Goal: Obtain resource: Download file/media

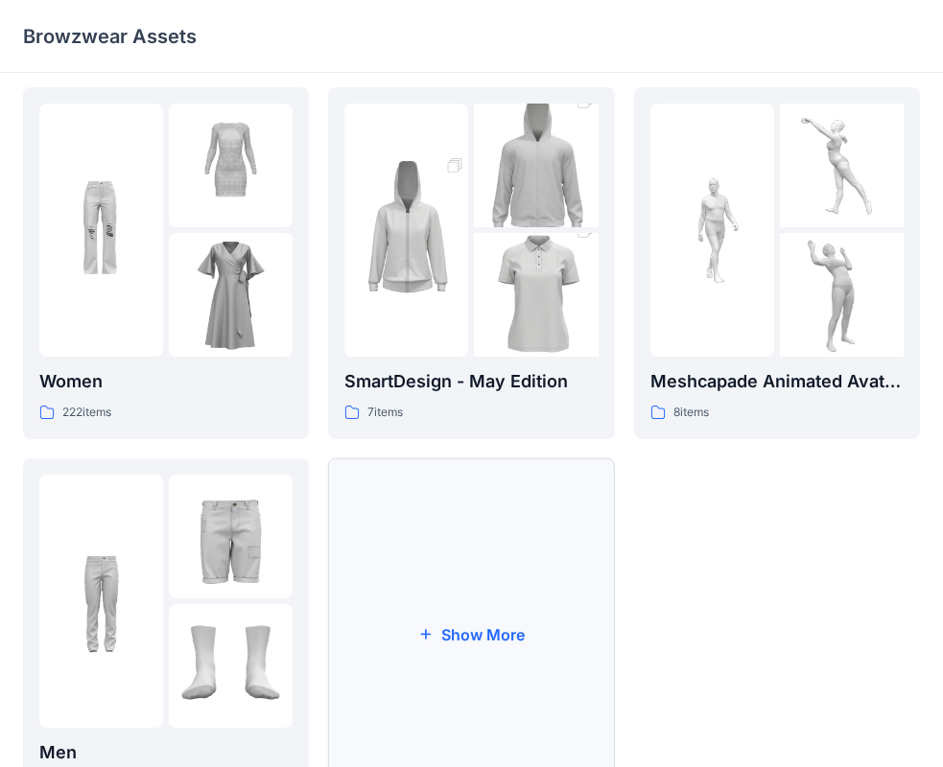
scroll to position [384, 0]
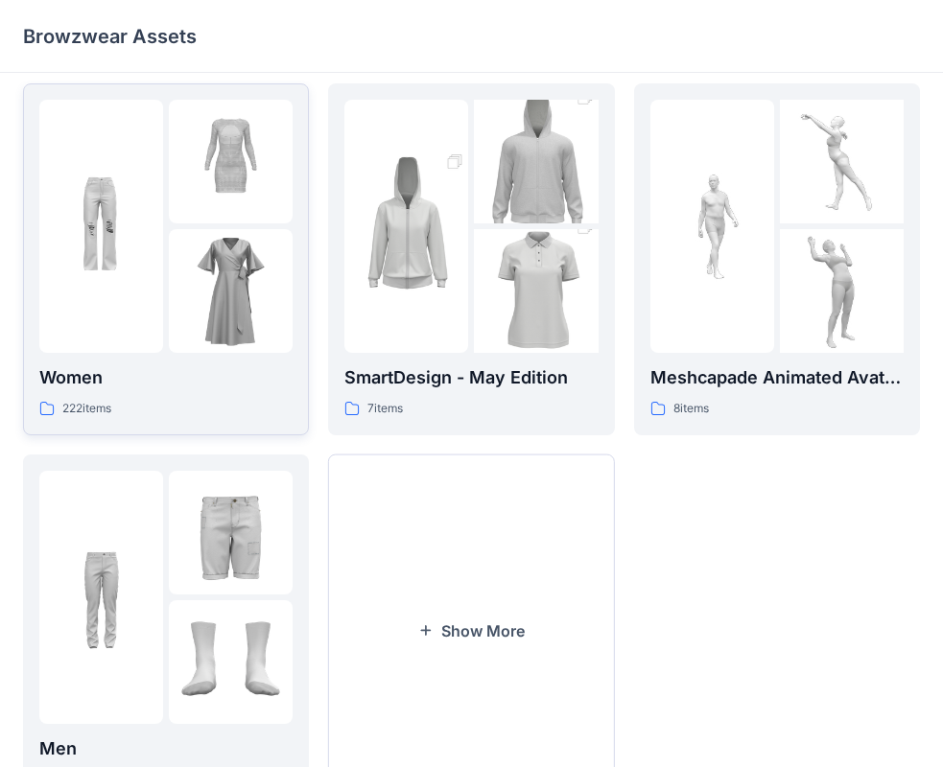
click at [242, 305] on img at bounding box center [231, 291] width 124 height 124
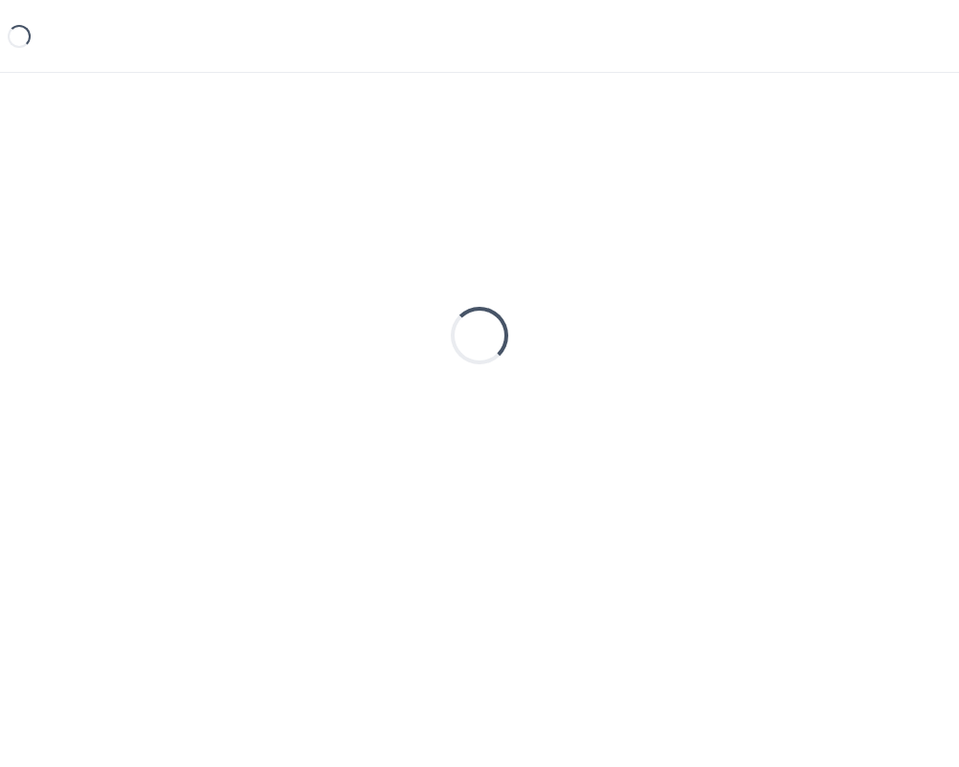
click at [242, 305] on div "Loading..." at bounding box center [479, 336] width 913 height 480
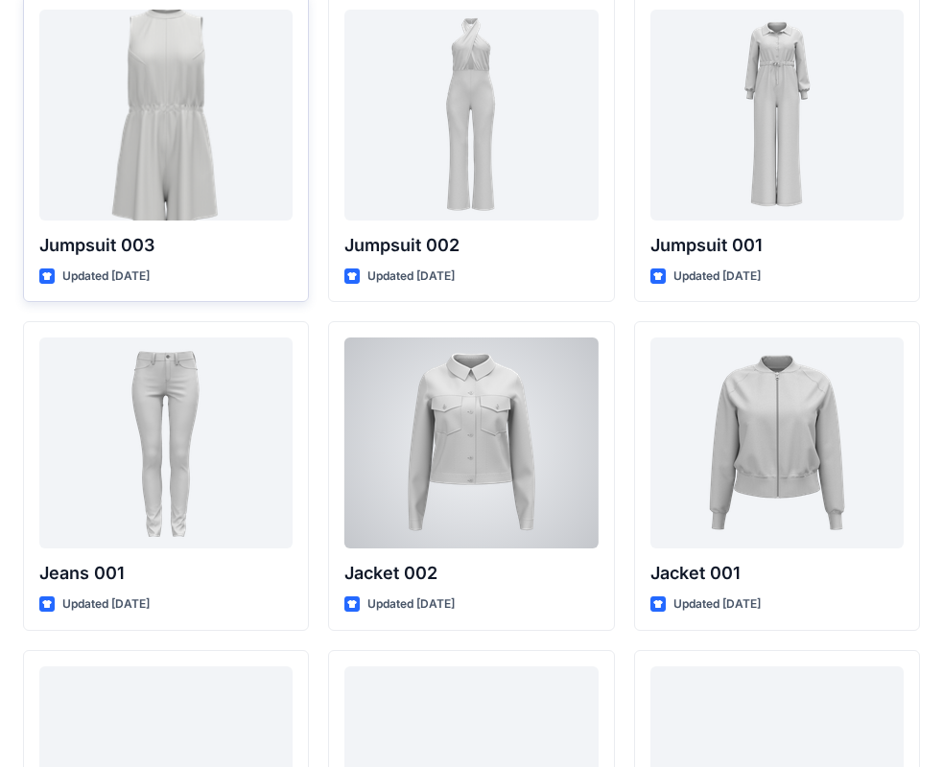
scroll to position [11229, 0]
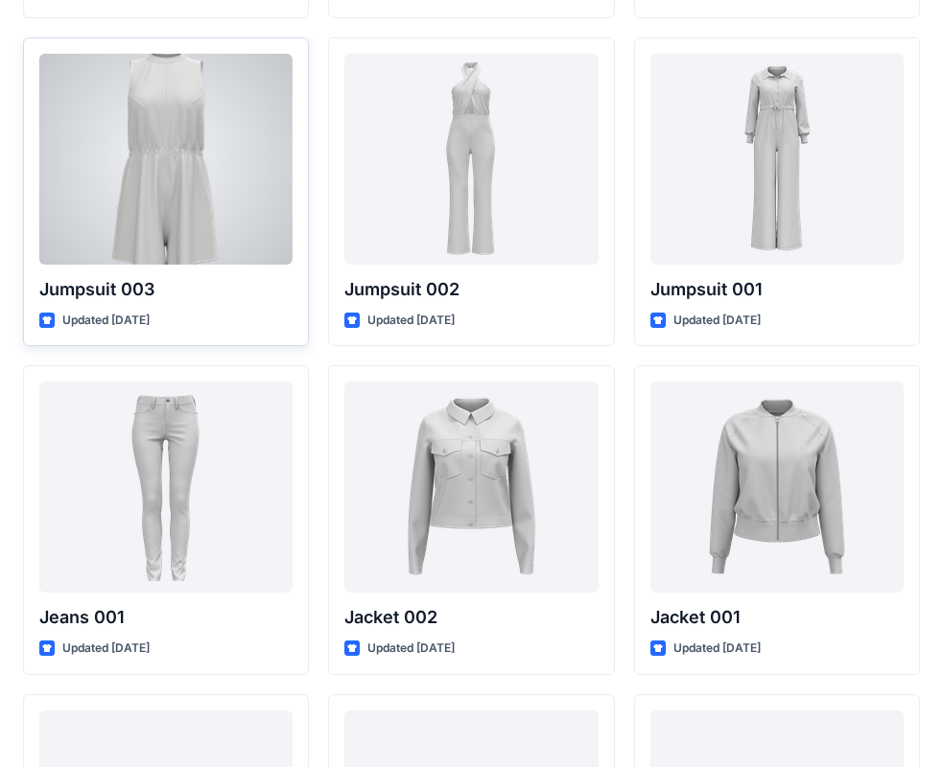
click at [192, 195] on div at bounding box center [165, 159] width 253 height 211
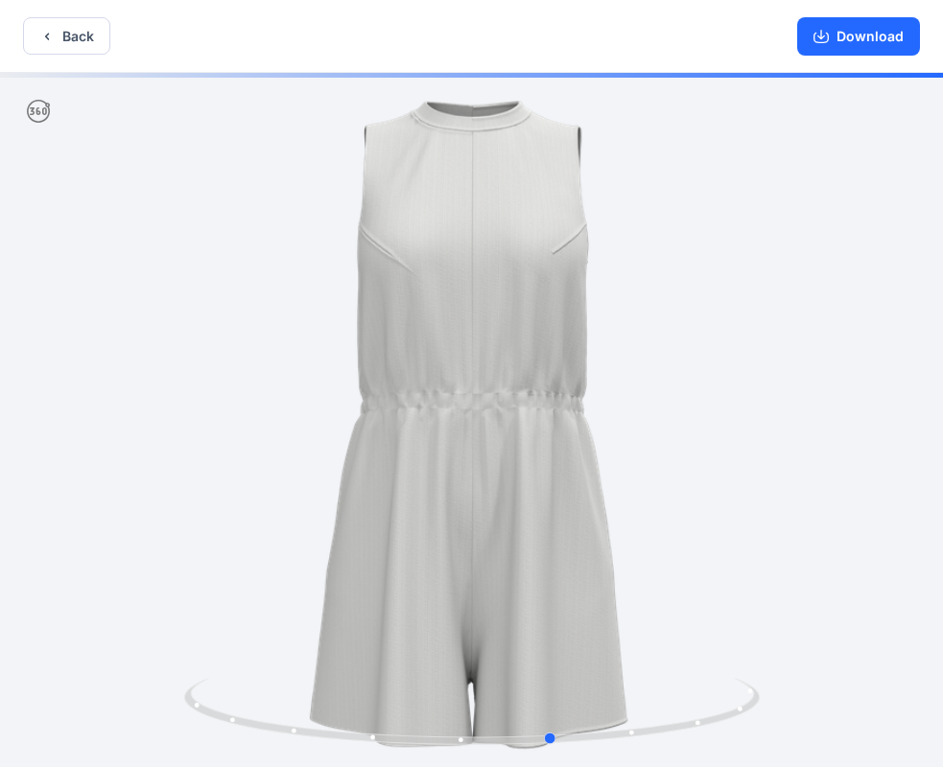
drag, startPoint x: 458, startPoint y: 365, endPoint x: 580, endPoint y: 369, distance: 121.9
click at [580, 369] on div at bounding box center [471, 422] width 943 height 698
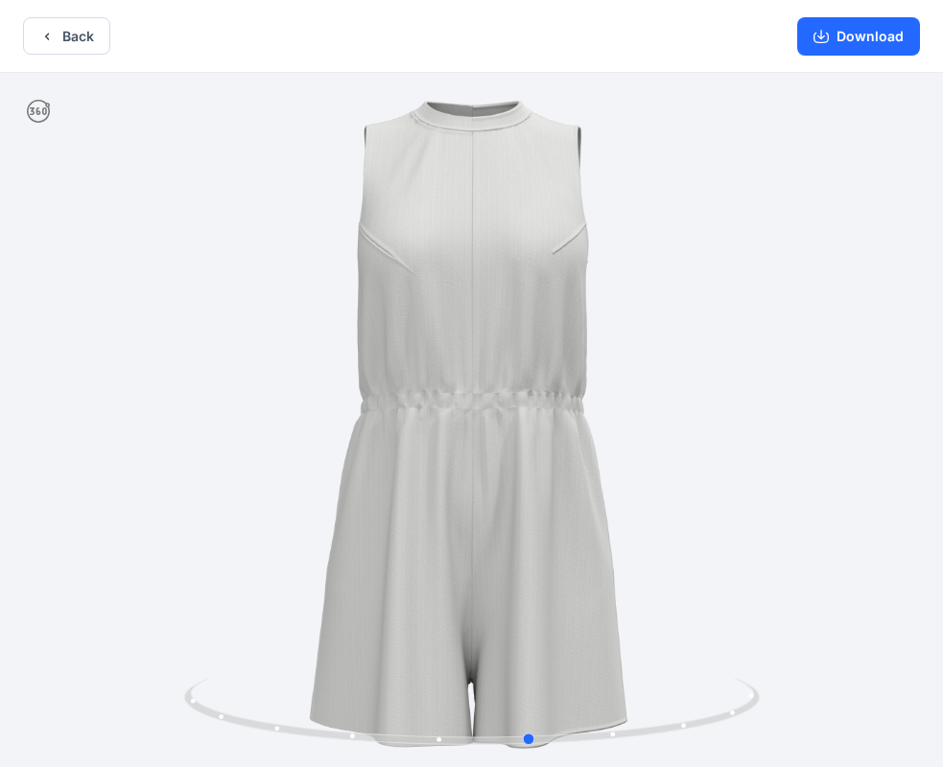
drag, startPoint x: 445, startPoint y: 738, endPoint x: 383, endPoint y: 593, distance: 158.5
click at [383, 593] on div at bounding box center [471, 422] width 943 height 698
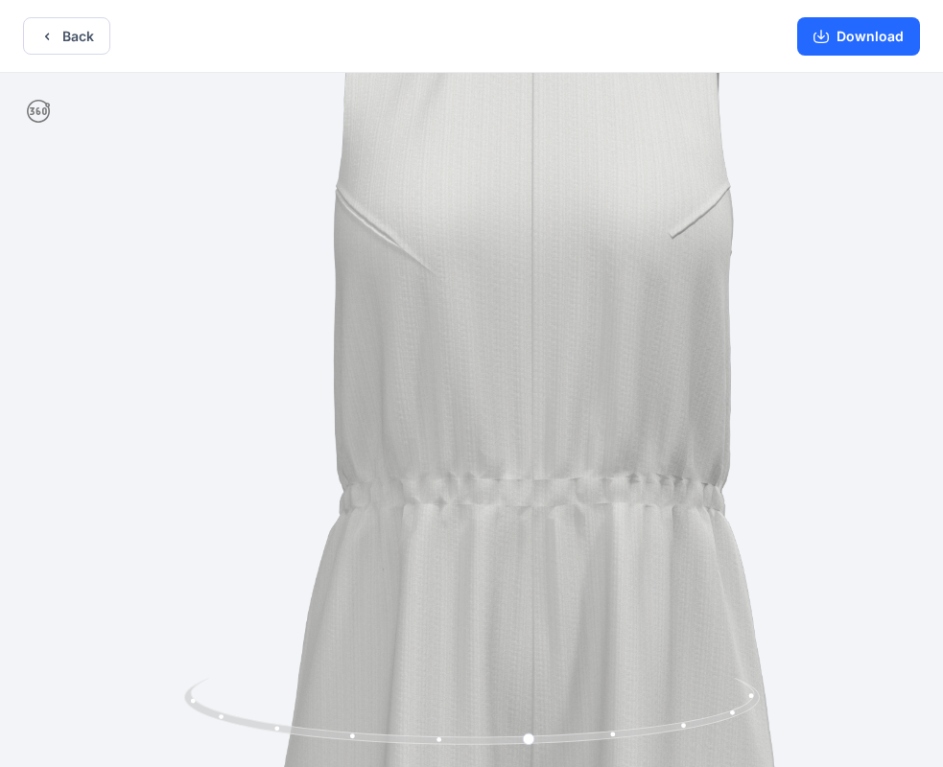
drag, startPoint x: 416, startPoint y: 212, endPoint x: 565, endPoint y: 455, distance: 284.6
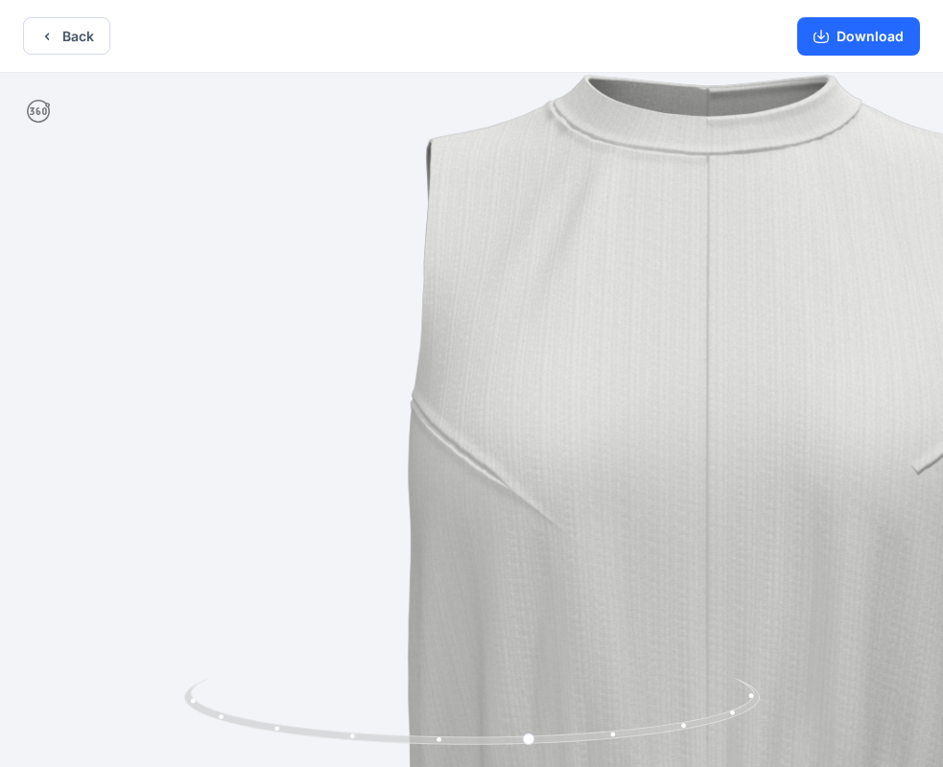
drag, startPoint x: 705, startPoint y: 427, endPoint x: 524, endPoint y: 352, distance: 196.1
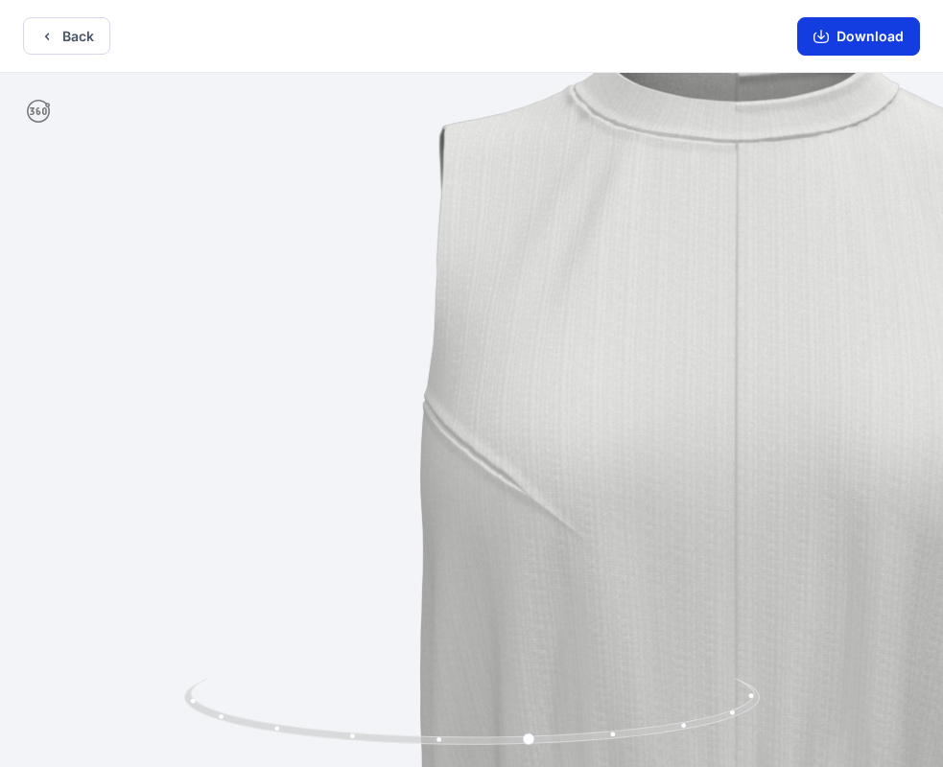
click at [902, 26] on button "Download" at bounding box center [858, 36] width 123 height 38
click at [47, 30] on icon "button" at bounding box center [46, 36] width 15 height 15
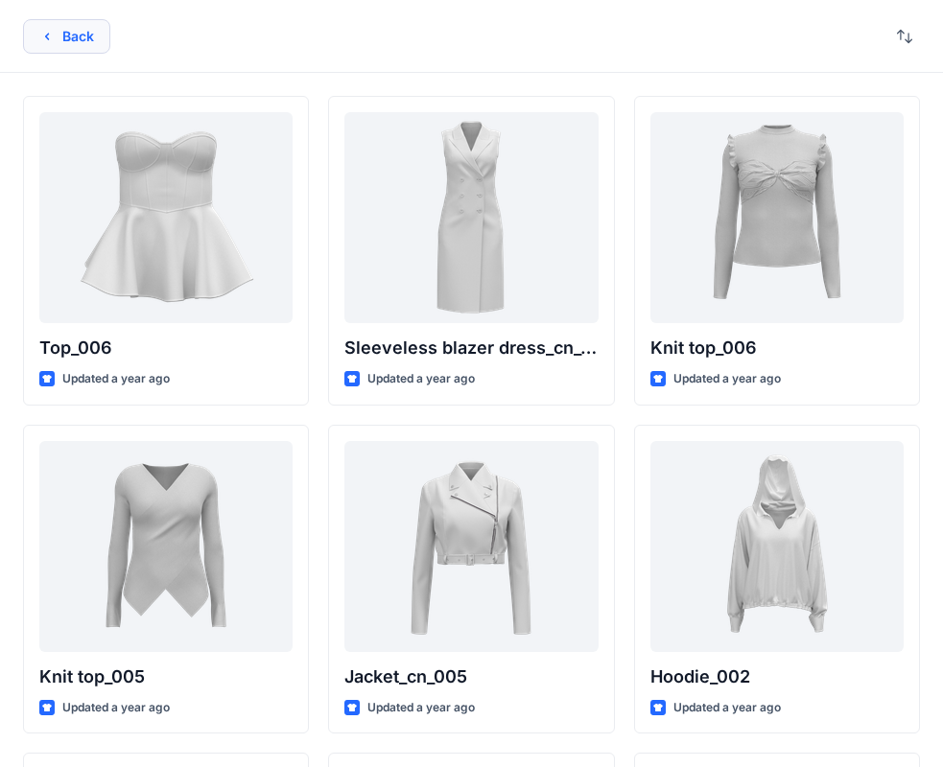
click at [77, 24] on button "Back" at bounding box center [66, 36] width 87 height 35
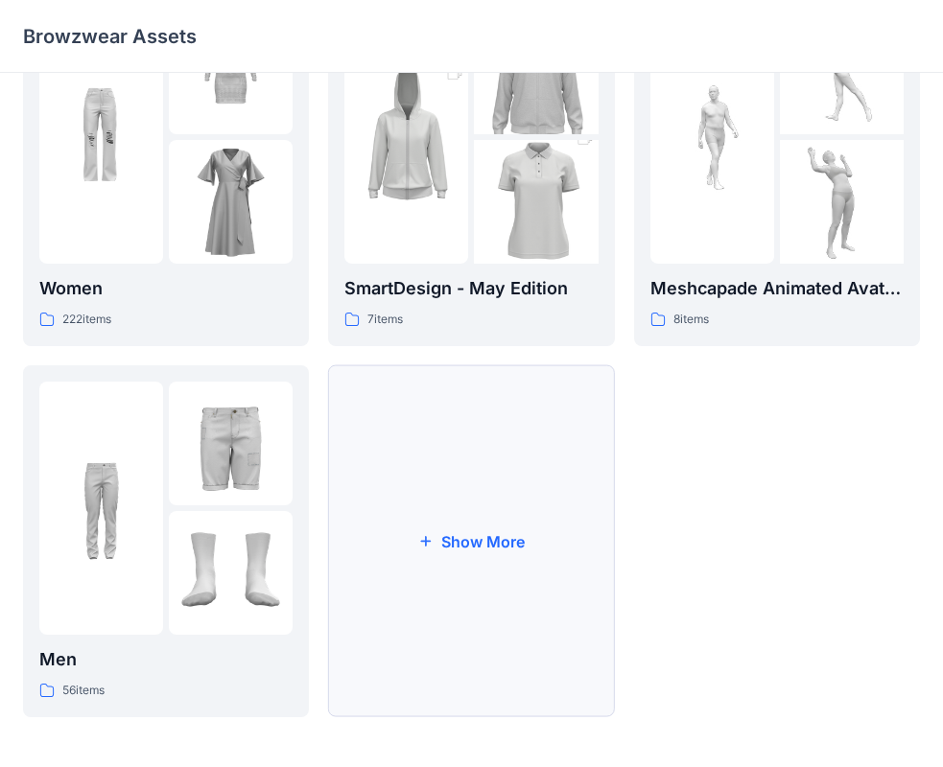
scroll to position [477, 0]
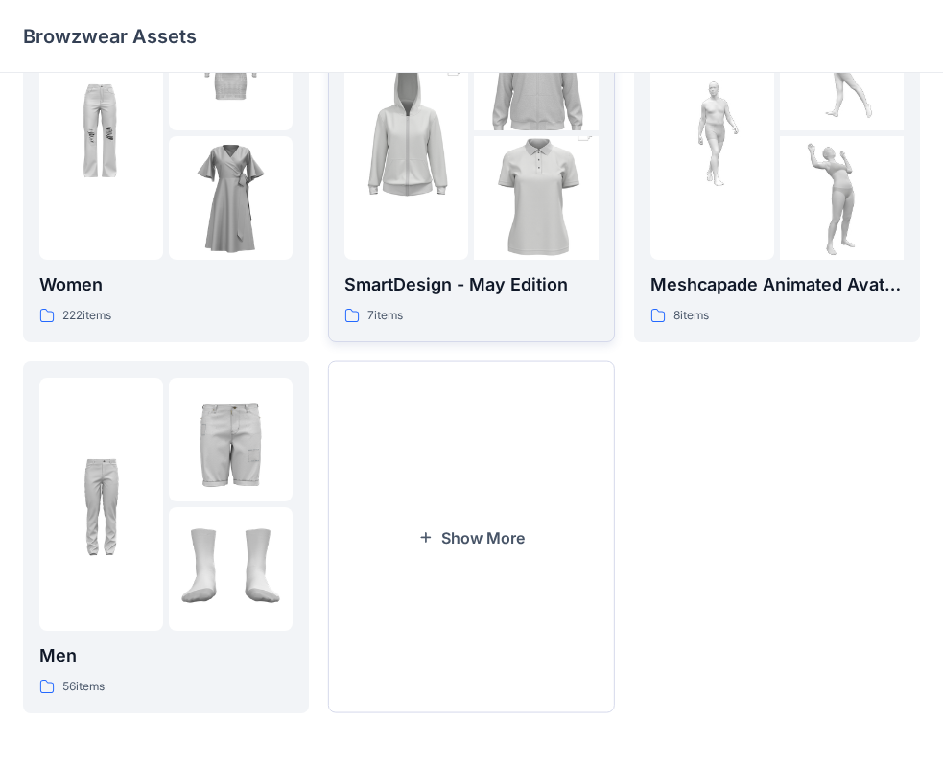
click at [408, 185] on img at bounding box center [406, 133] width 124 height 186
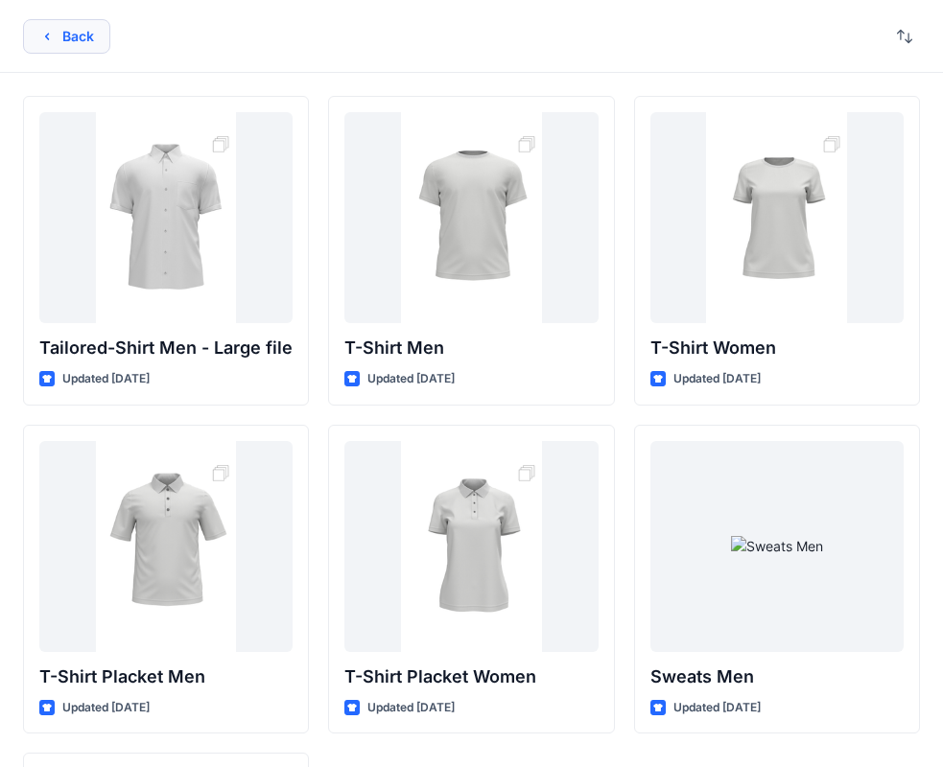
click at [85, 44] on button "Back" at bounding box center [66, 36] width 87 height 35
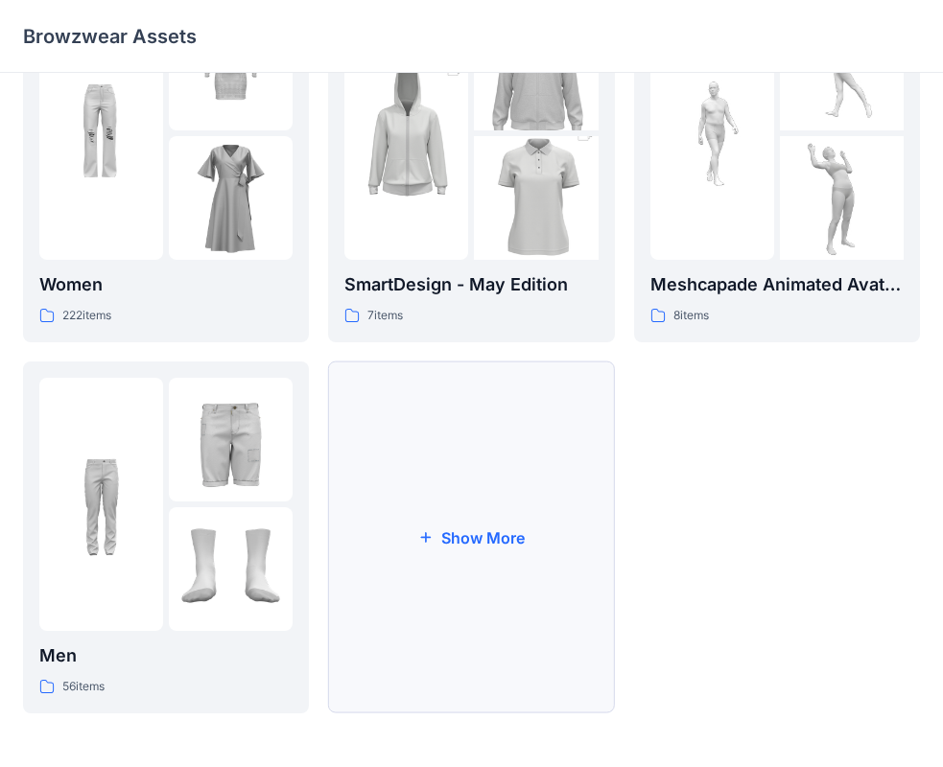
click at [451, 527] on button "Show More" at bounding box center [471, 538] width 286 height 352
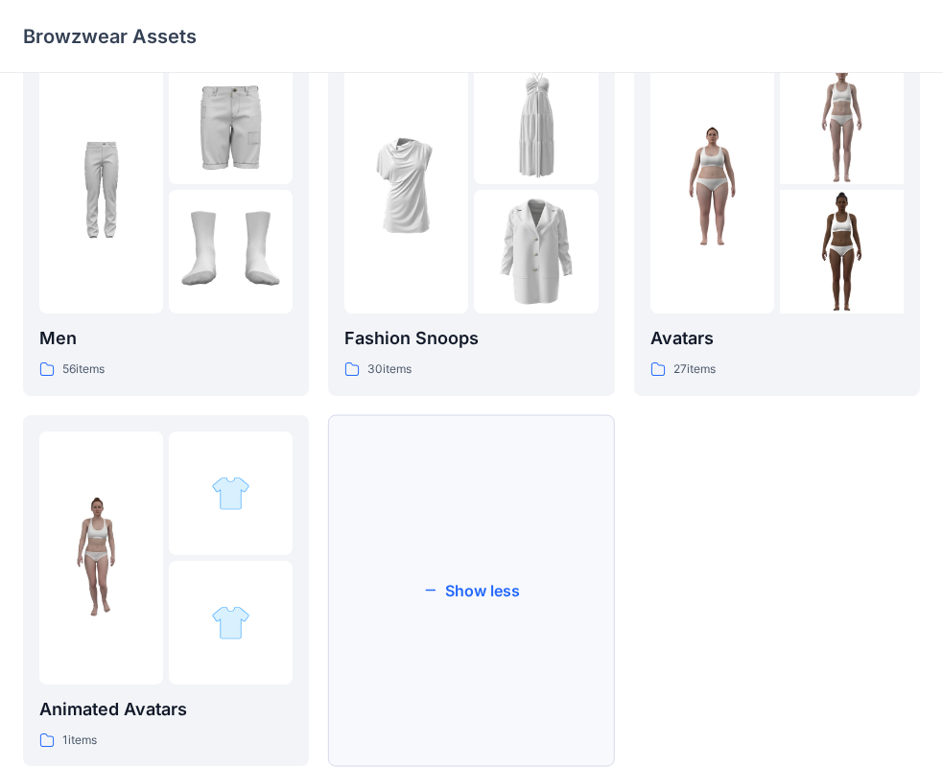
scroll to position [847, 0]
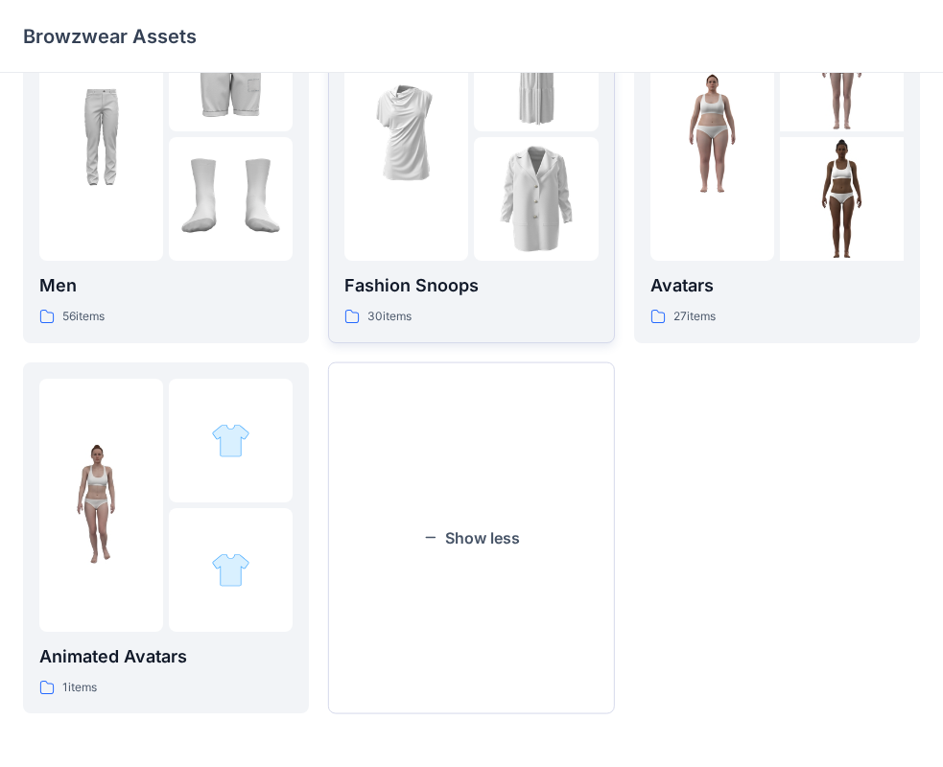
click at [427, 257] on div at bounding box center [406, 134] width 124 height 253
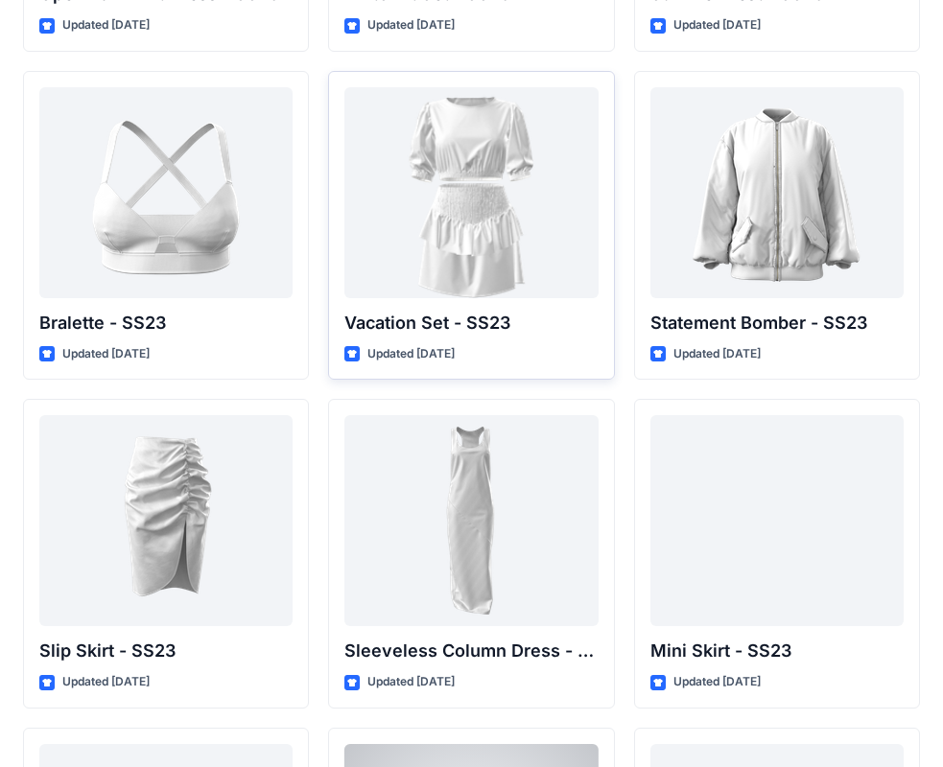
scroll to position [2317, 0]
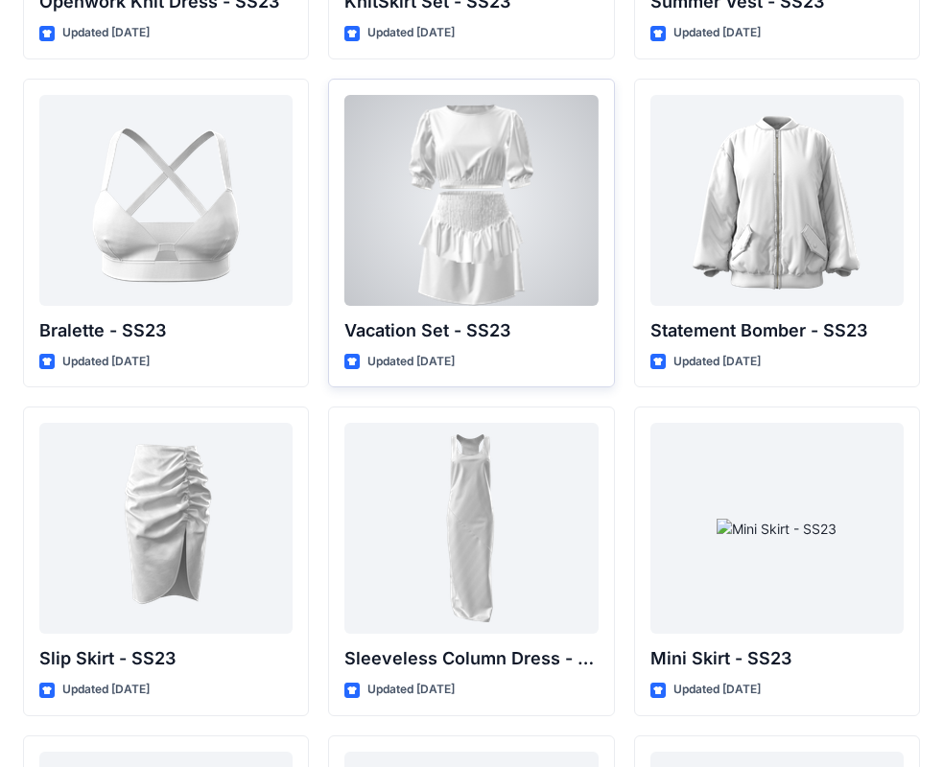
click at [524, 253] on div at bounding box center [470, 200] width 253 height 211
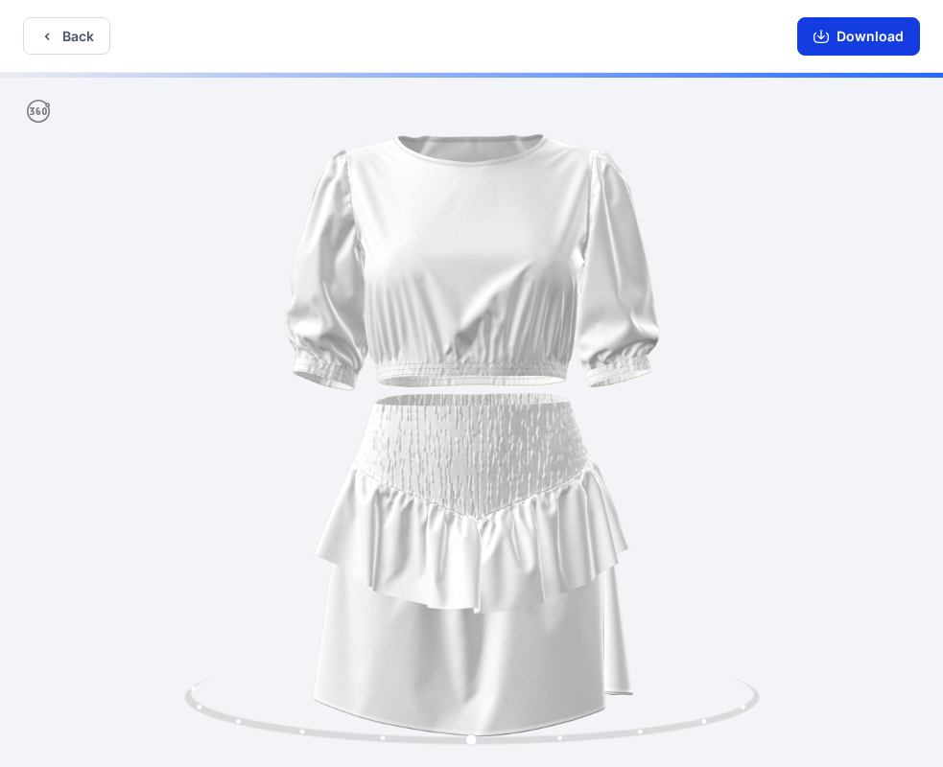
click at [860, 40] on button "Download" at bounding box center [858, 36] width 123 height 38
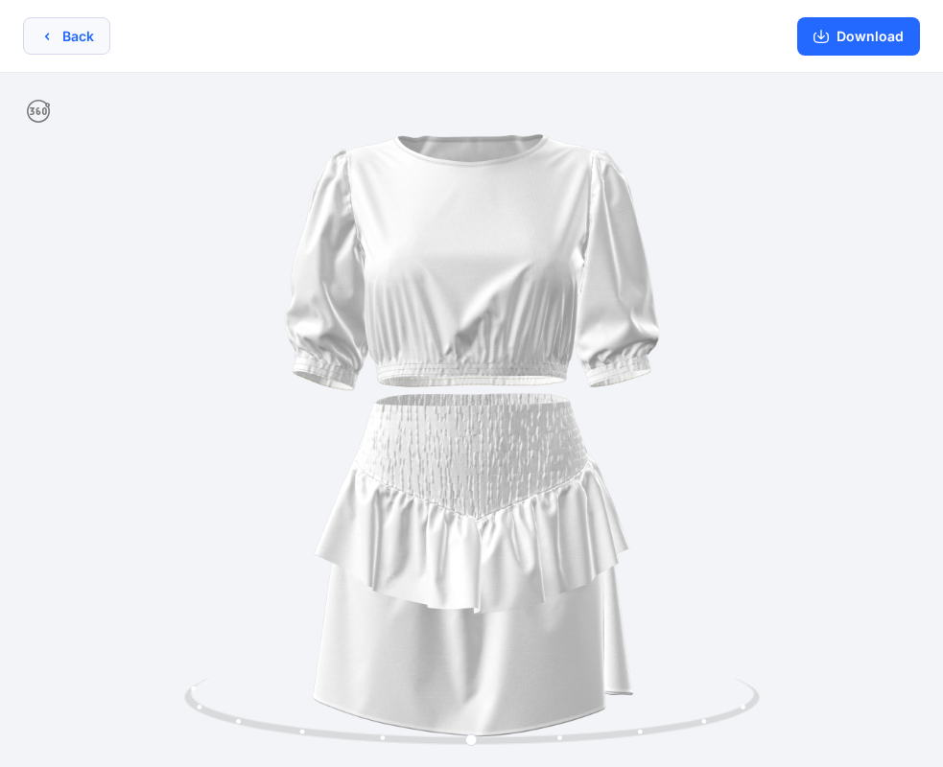
click at [59, 34] on button "Back" at bounding box center [66, 35] width 87 height 37
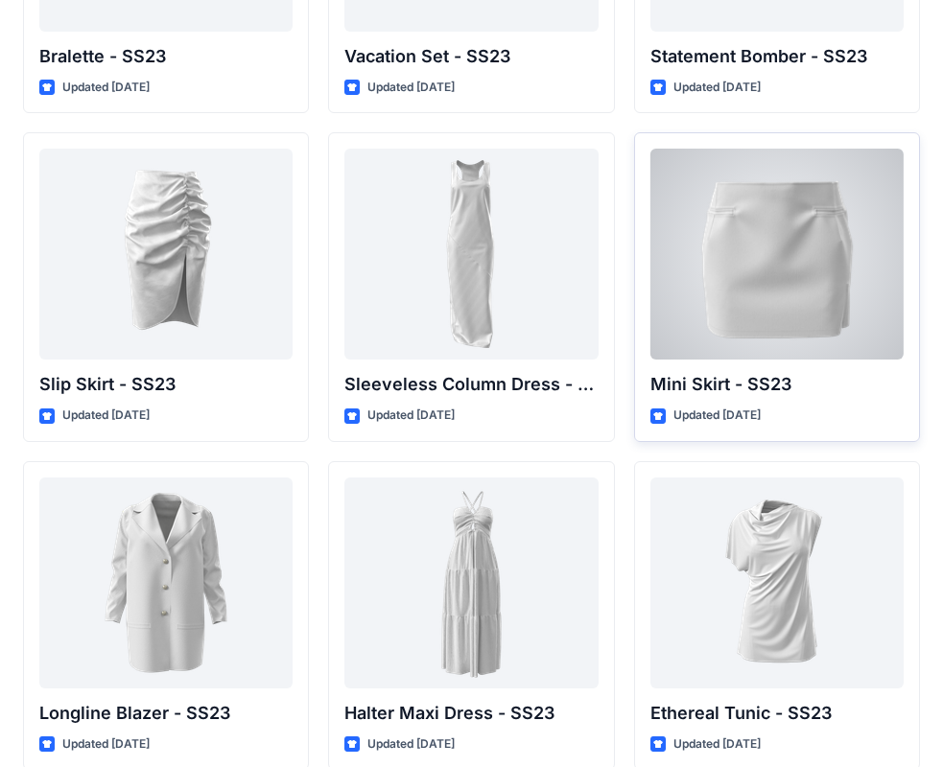
scroll to position [2617, 0]
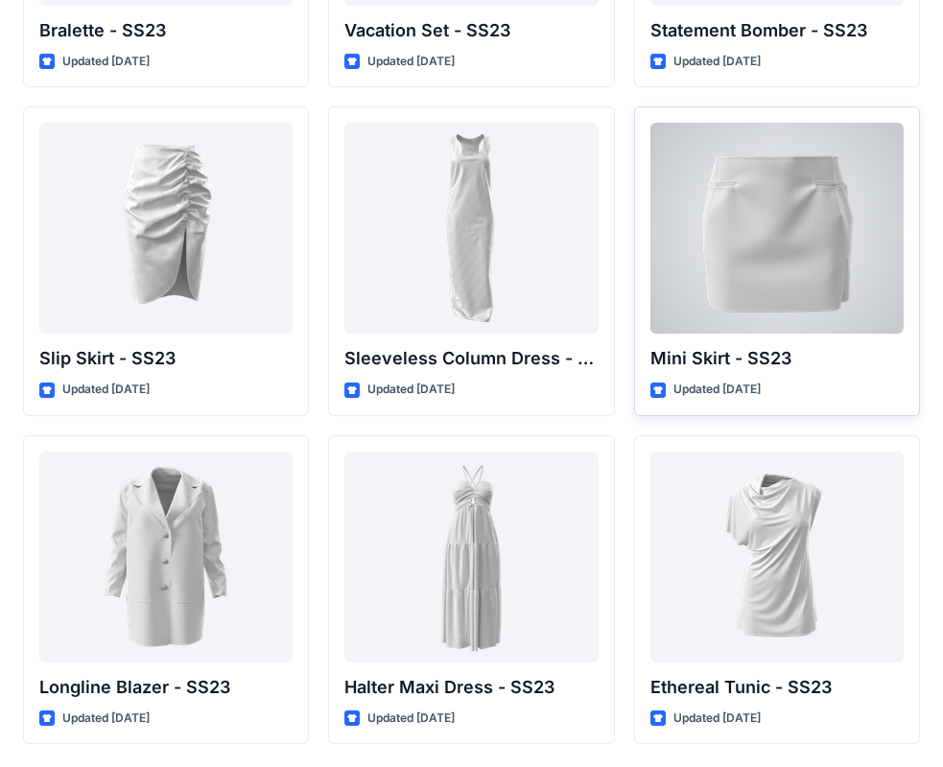
click at [744, 276] on div at bounding box center [776, 228] width 253 height 211
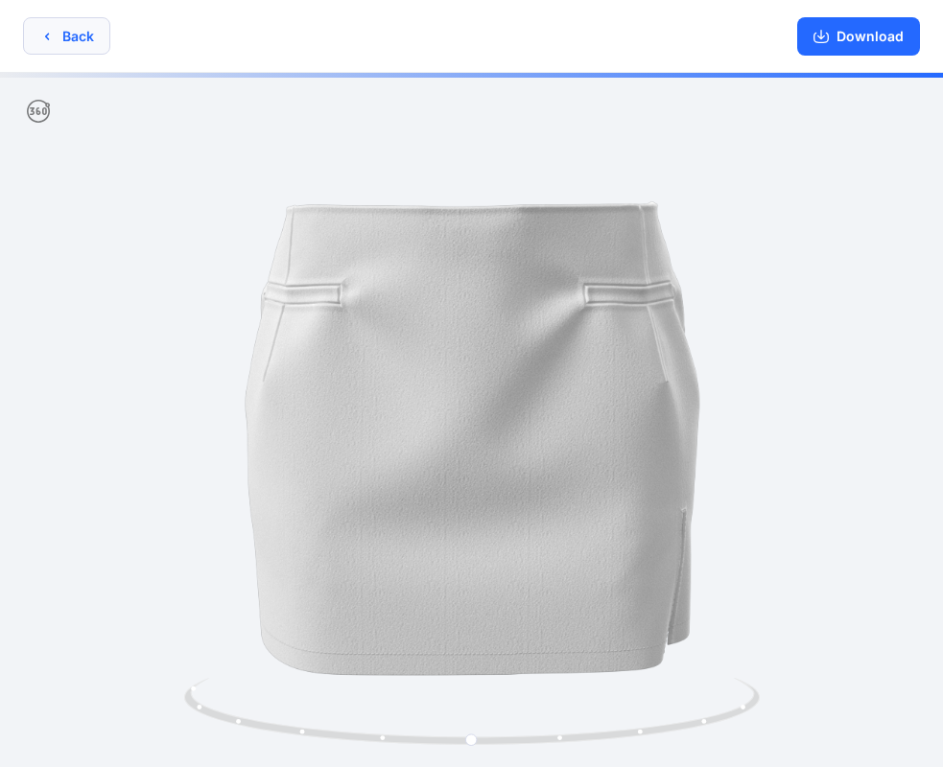
click at [60, 35] on button "Back" at bounding box center [66, 35] width 87 height 37
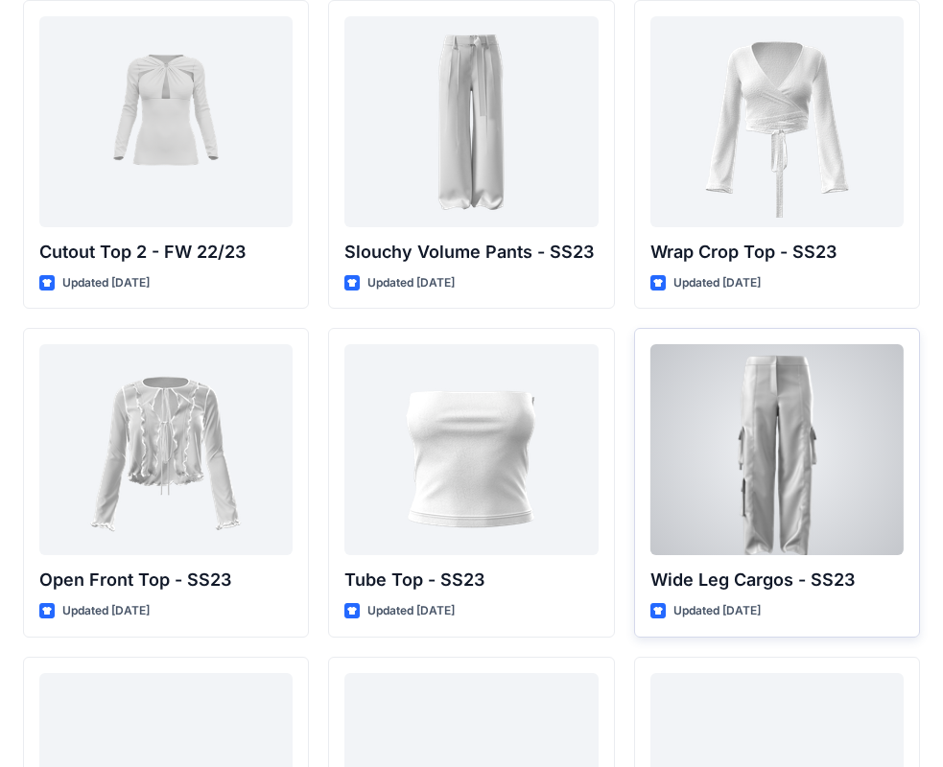
scroll to position [1083, 0]
click at [803, 478] on div at bounding box center [776, 448] width 253 height 211
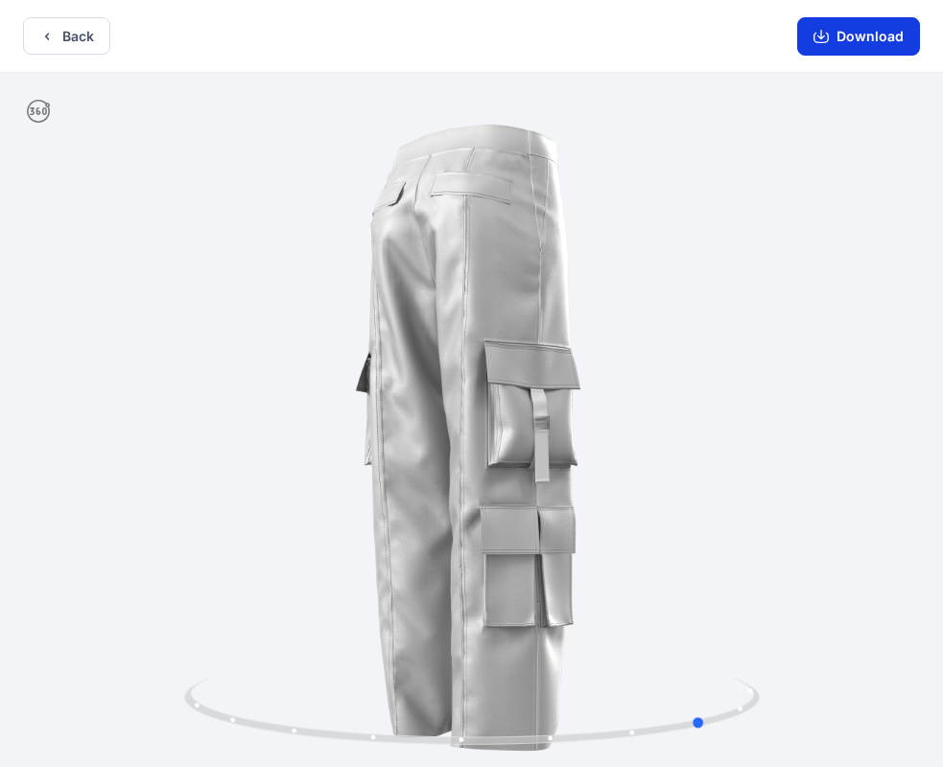
drag, startPoint x: 387, startPoint y: 333, endPoint x: 852, endPoint y: 48, distance: 545.4
click at [328, 340] on div at bounding box center [471, 422] width 943 height 698
click at [810, 339] on div at bounding box center [471, 422] width 943 height 698
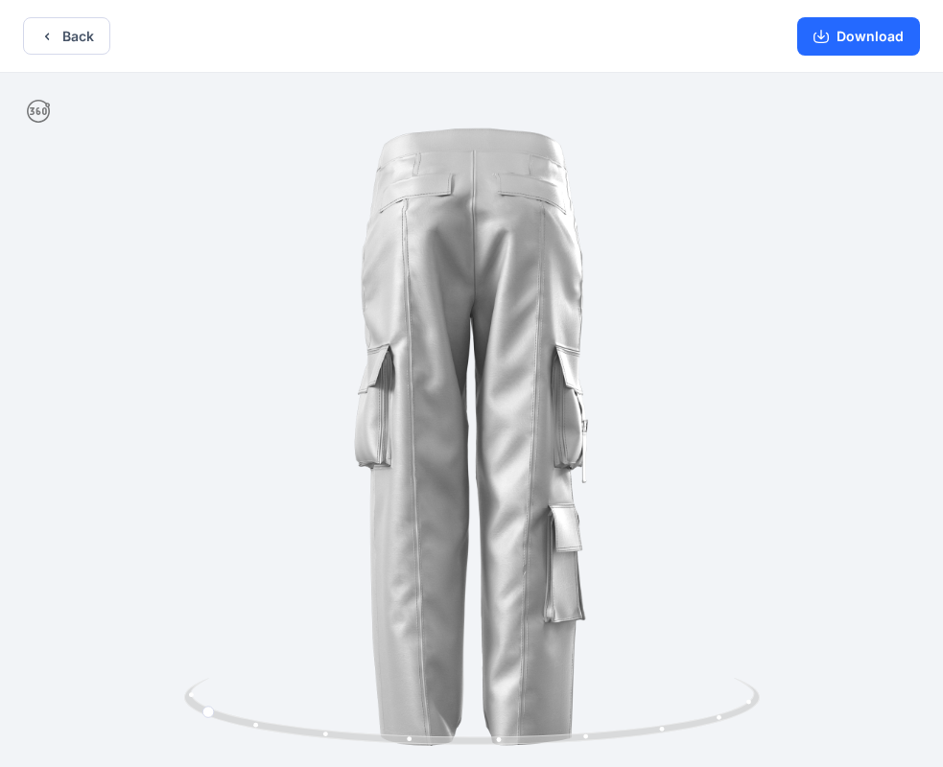
click at [863, 56] on div "Download" at bounding box center [858, 36] width 169 height 72
click at [864, 55] on button "Download" at bounding box center [858, 36] width 123 height 38
click at [77, 34] on button "Back" at bounding box center [66, 35] width 87 height 37
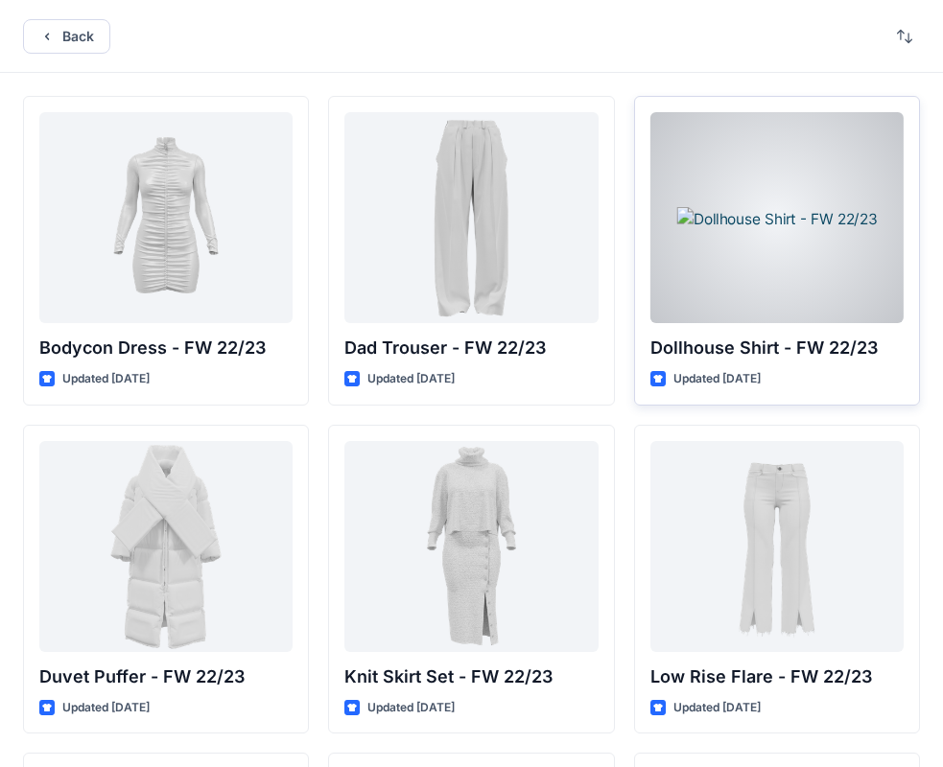
click at [832, 276] on div at bounding box center [776, 217] width 253 height 211
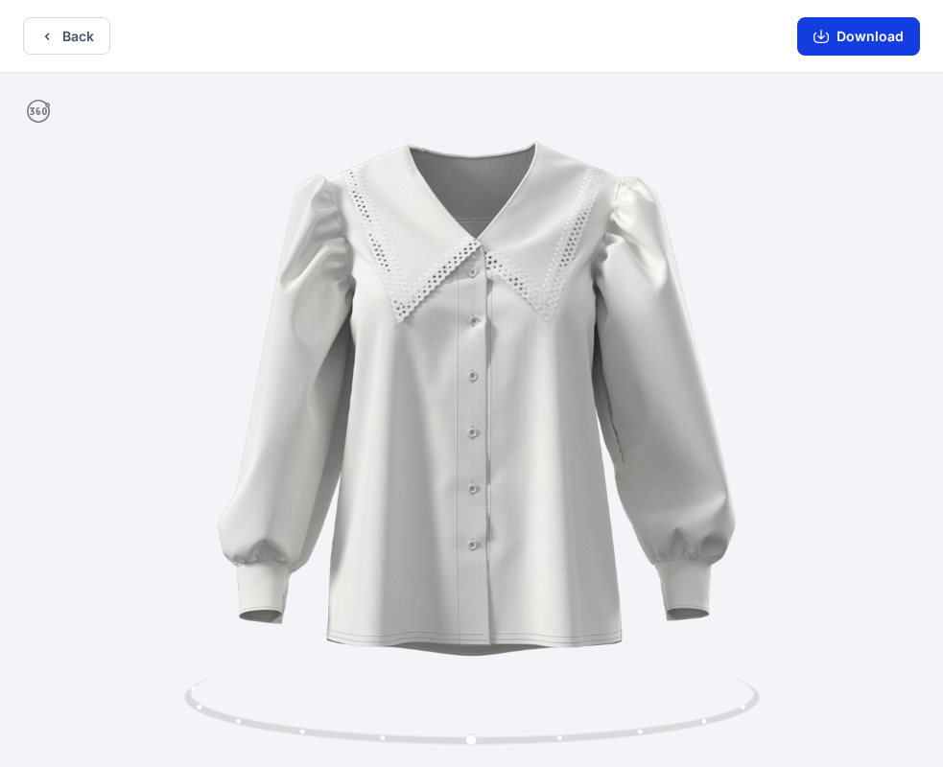
click at [872, 35] on button "Download" at bounding box center [858, 36] width 123 height 38
